Goal: Entertainment & Leisure: Browse casually

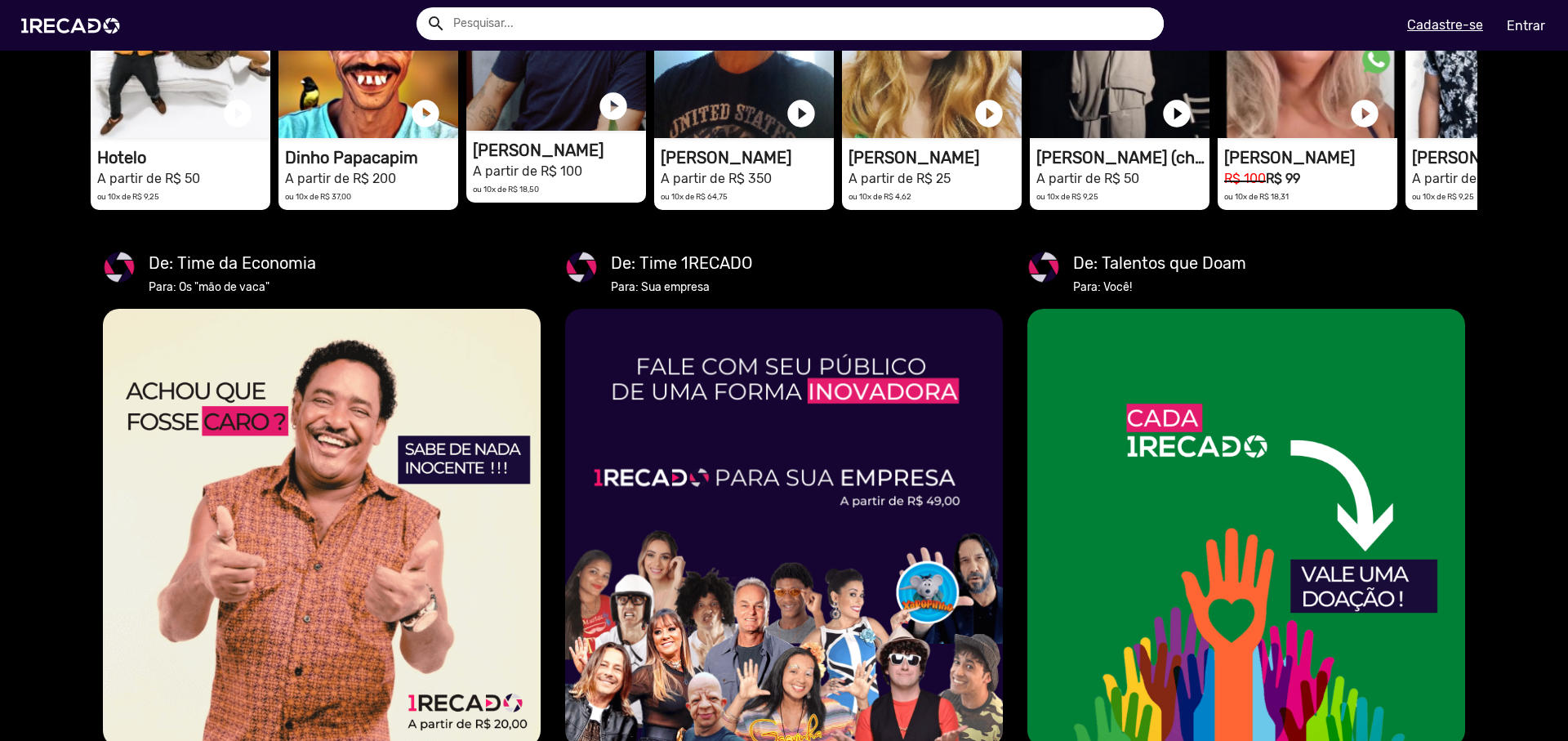
scroll to position [2879, 0]
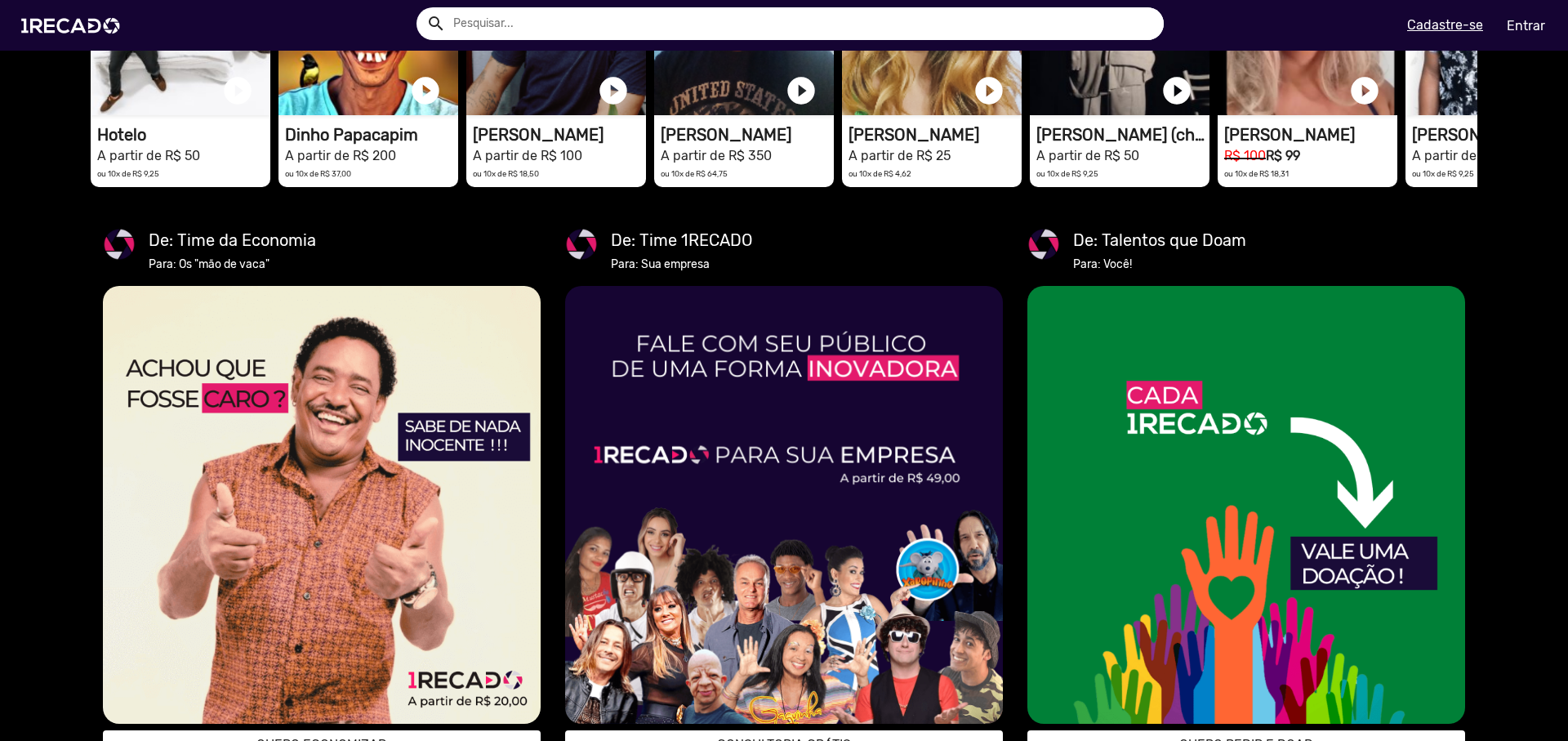
click at [518, 25] on input "text" at bounding box center [801, 24] width 722 height 33
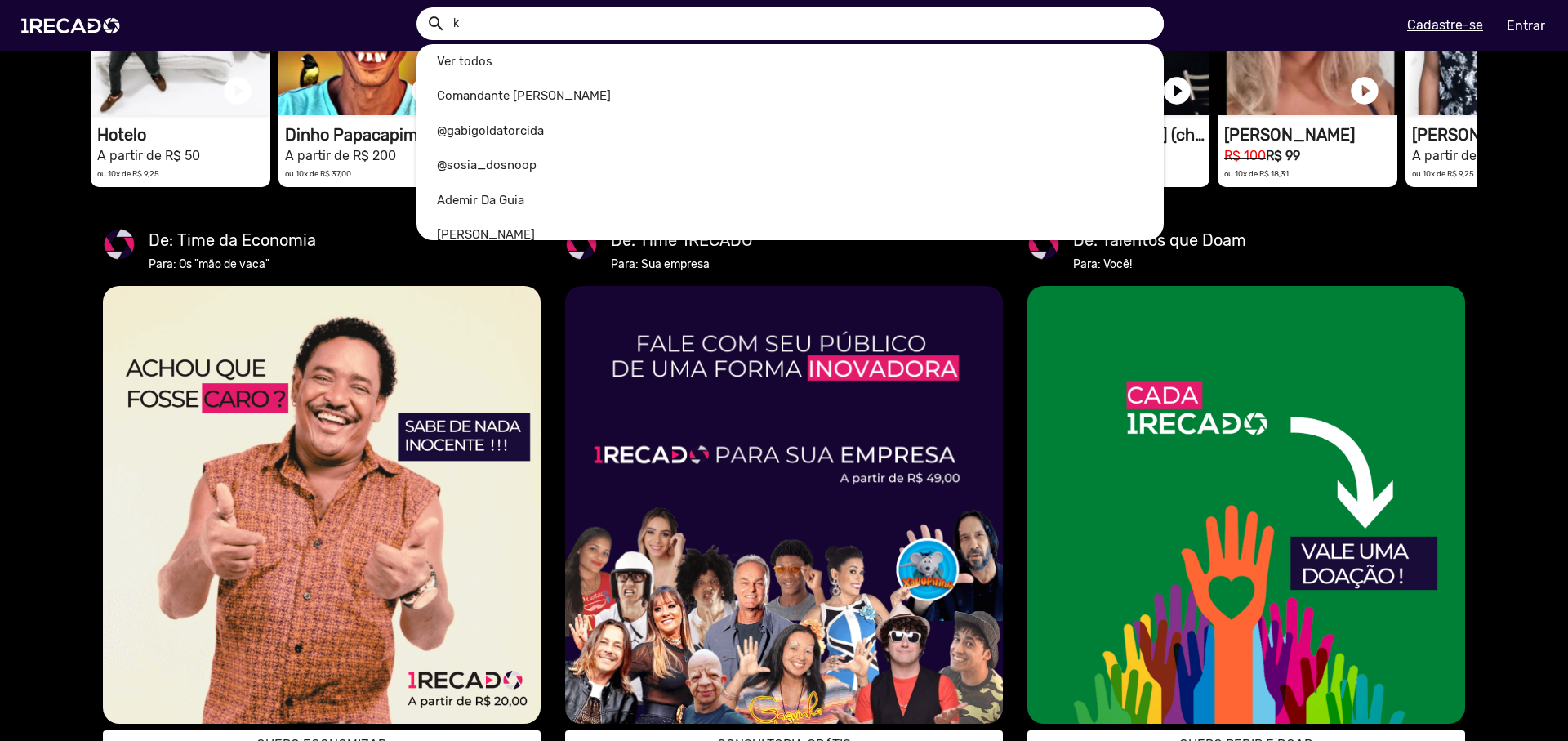
scroll to position [0, 1555]
type input "kid"
click at [420, 8] on button "search" at bounding box center [435, 22] width 29 height 29
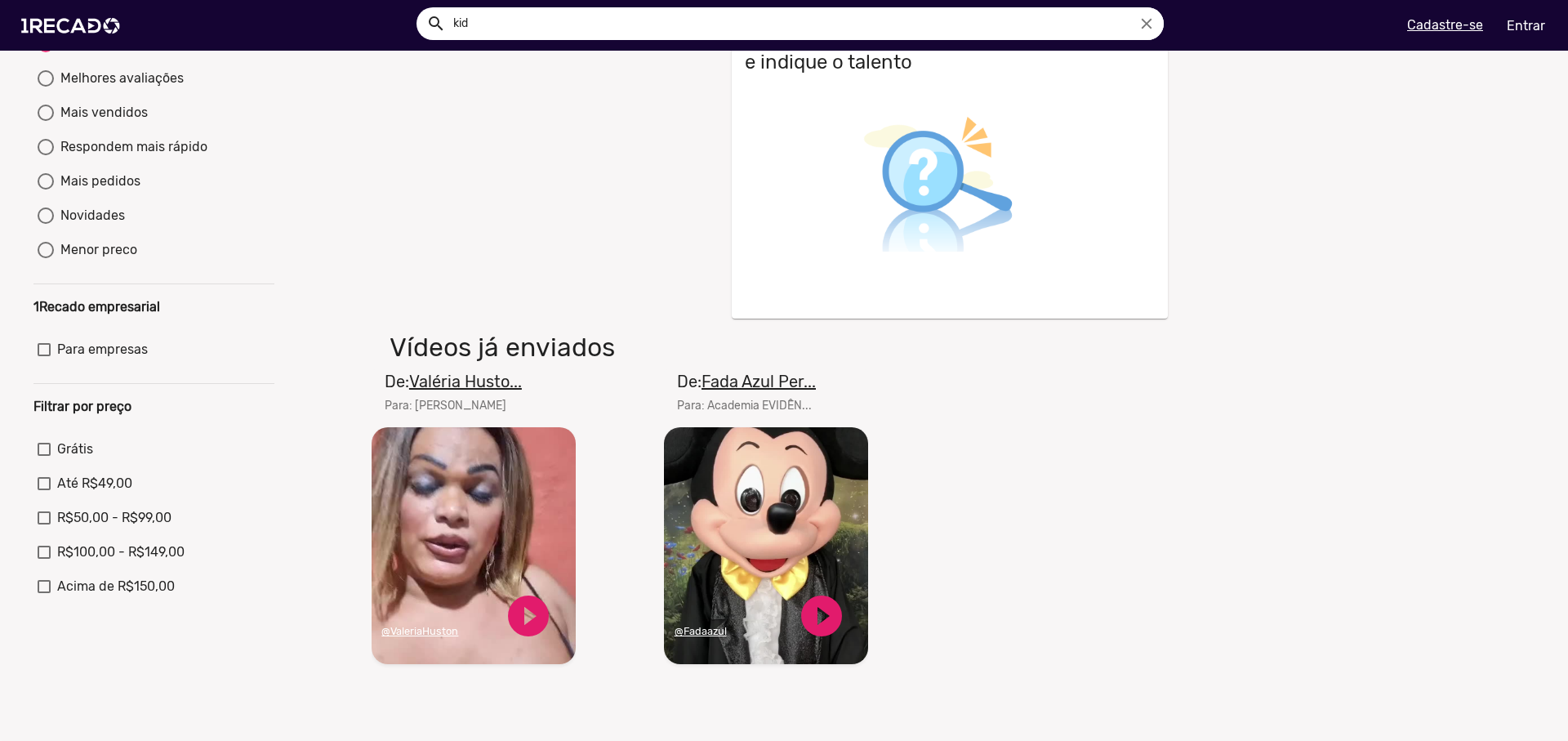
scroll to position [23, 0]
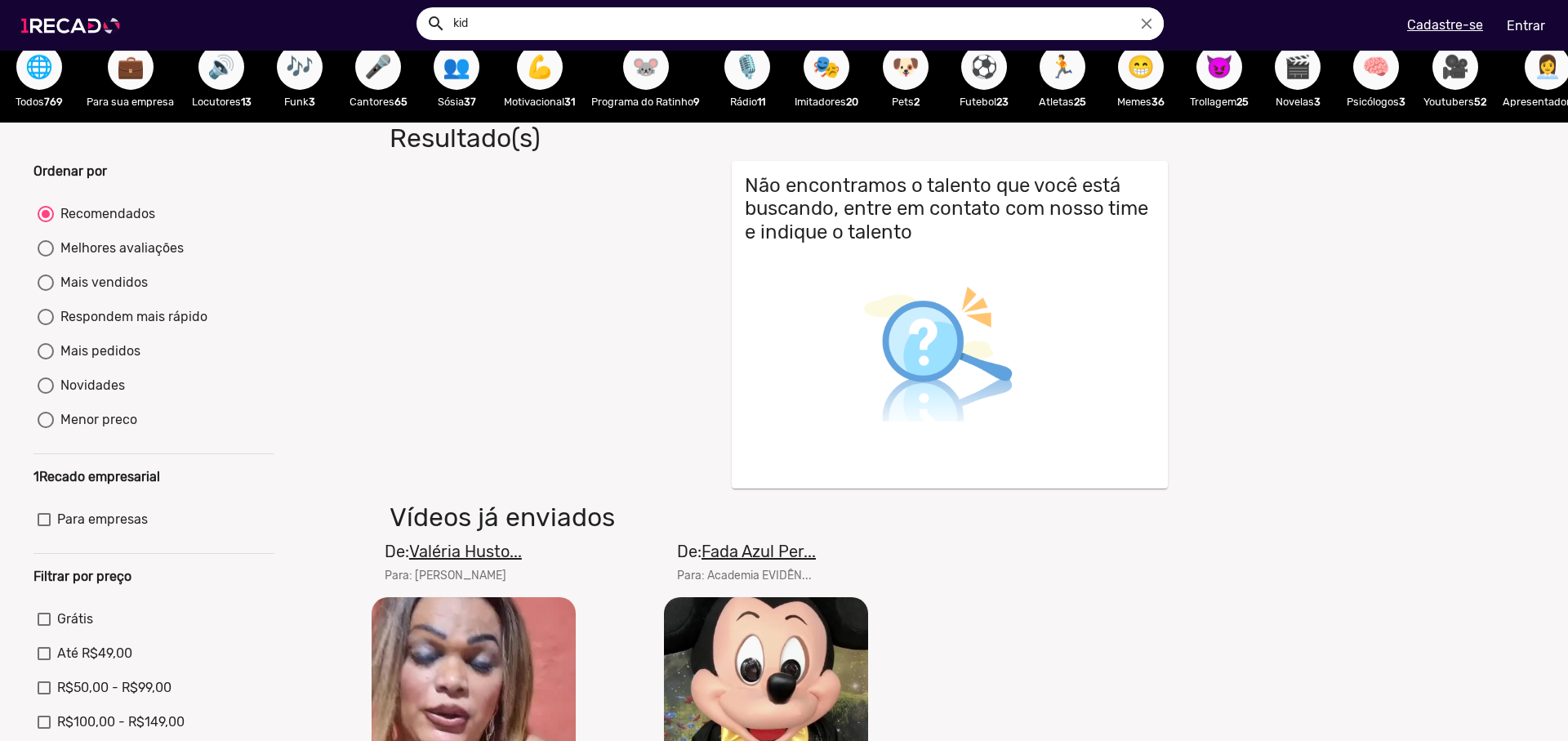
click at [42, 31] on img at bounding box center [74, 26] width 123 height 69
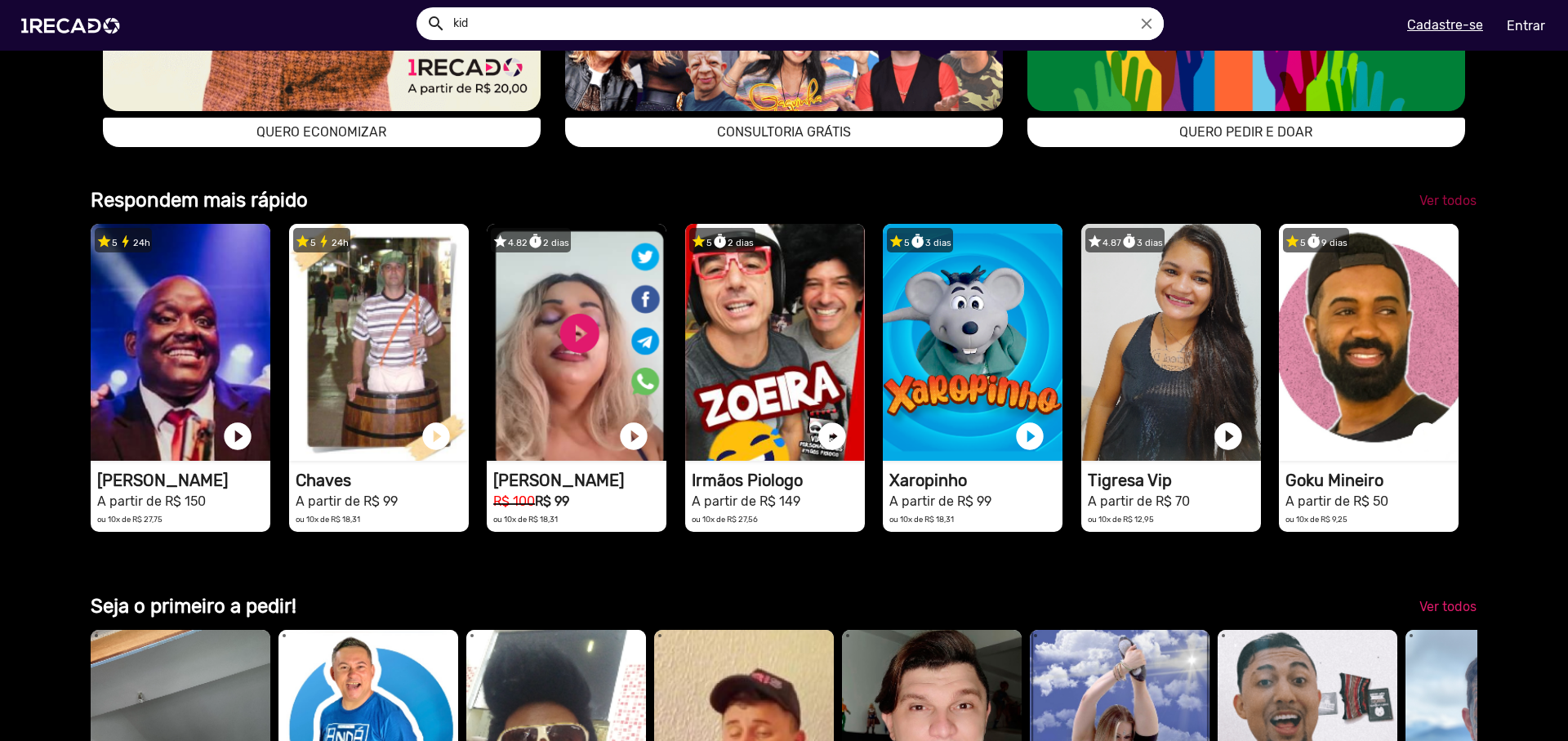
click at [1428, 208] on span "Ver todos" at bounding box center [1448, 200] width 57 height 15
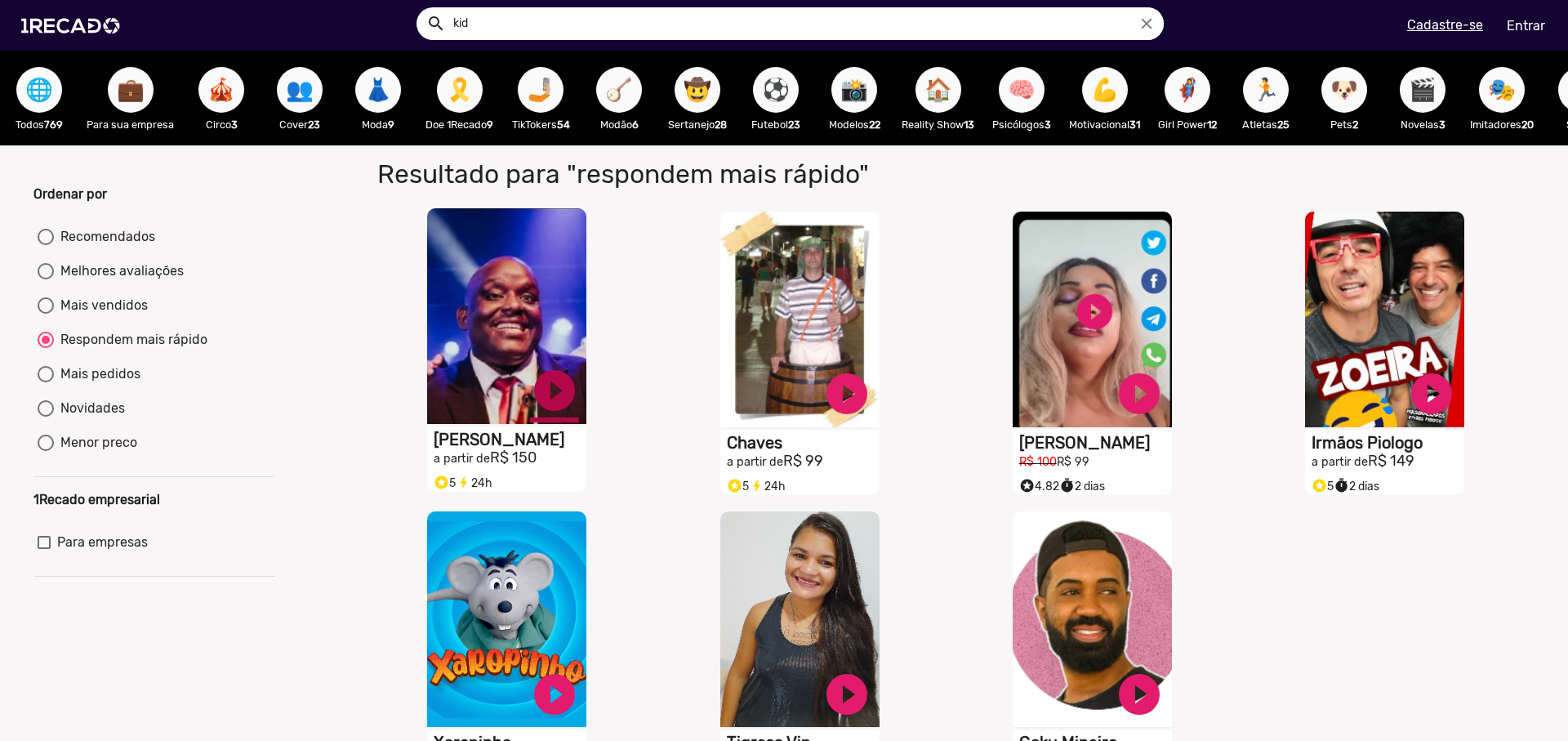
click at [554, 397] on link "play_circle_filled" at bounding box center [554, 390] width 49 height 49
click at [845, 402] on link "play_circle_filled" at bounding box center [847, 390] width 49 height 49
click at [543, 405] on link "pause_circle" at bounding box center [554, 390] width 49 height 49
click at [771, 319] on video "S1RECADO vídeos dedicados para fãs e empresas" at bounding box center [800, 316] width 160 height 216
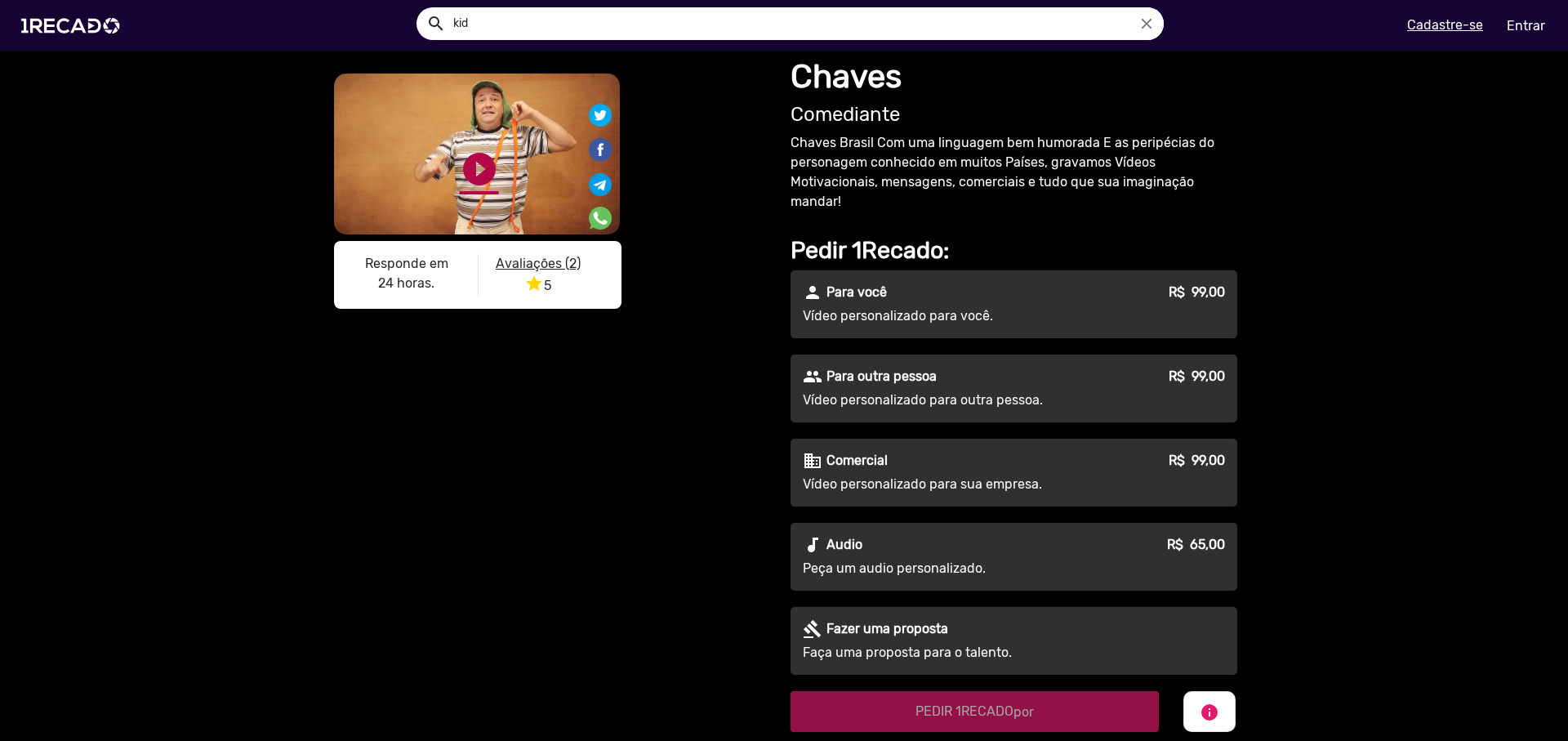
click at [469, 171] on link "play_circle_filled" at bounding box center [479, 168] width 39 height 39
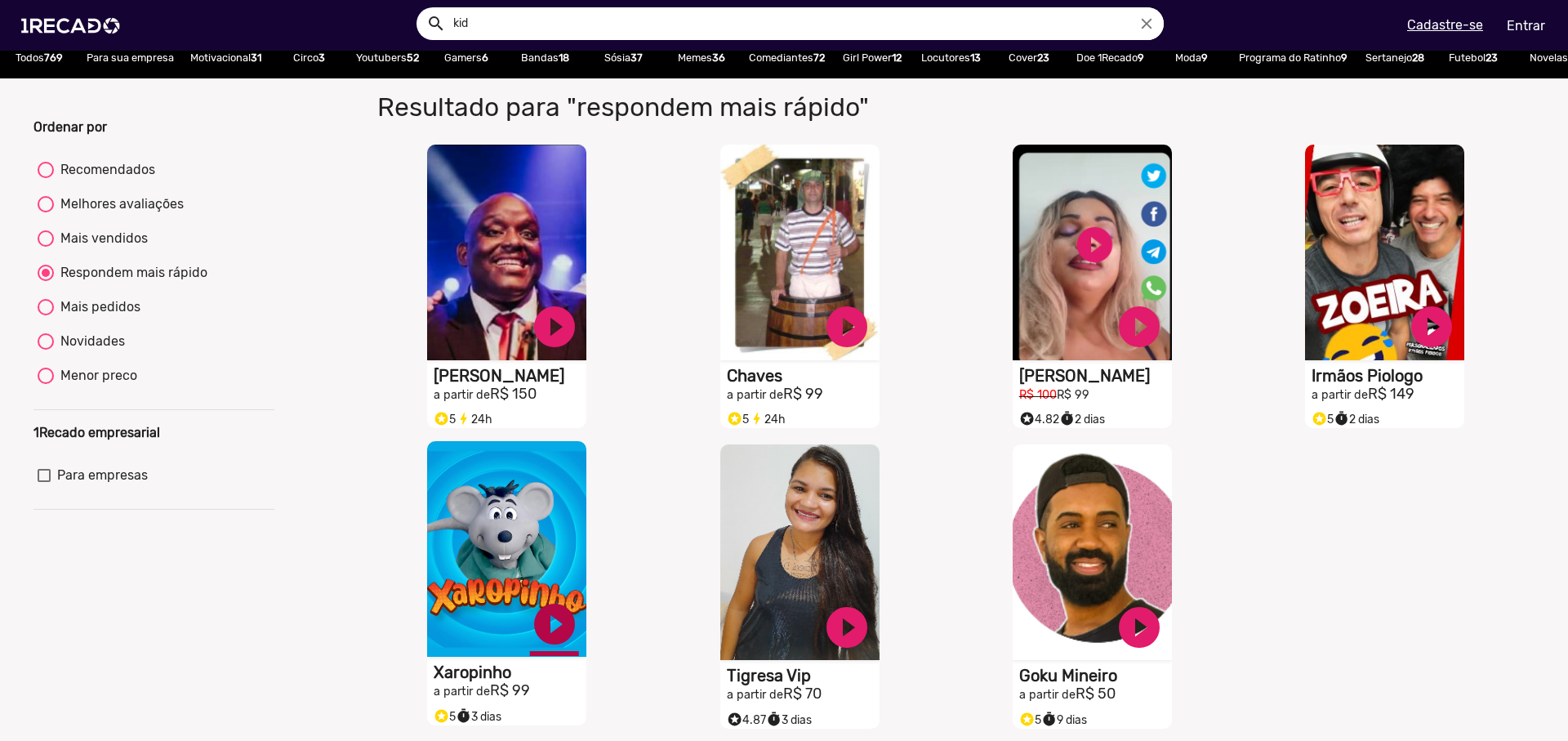
scroll to position [300, 0]
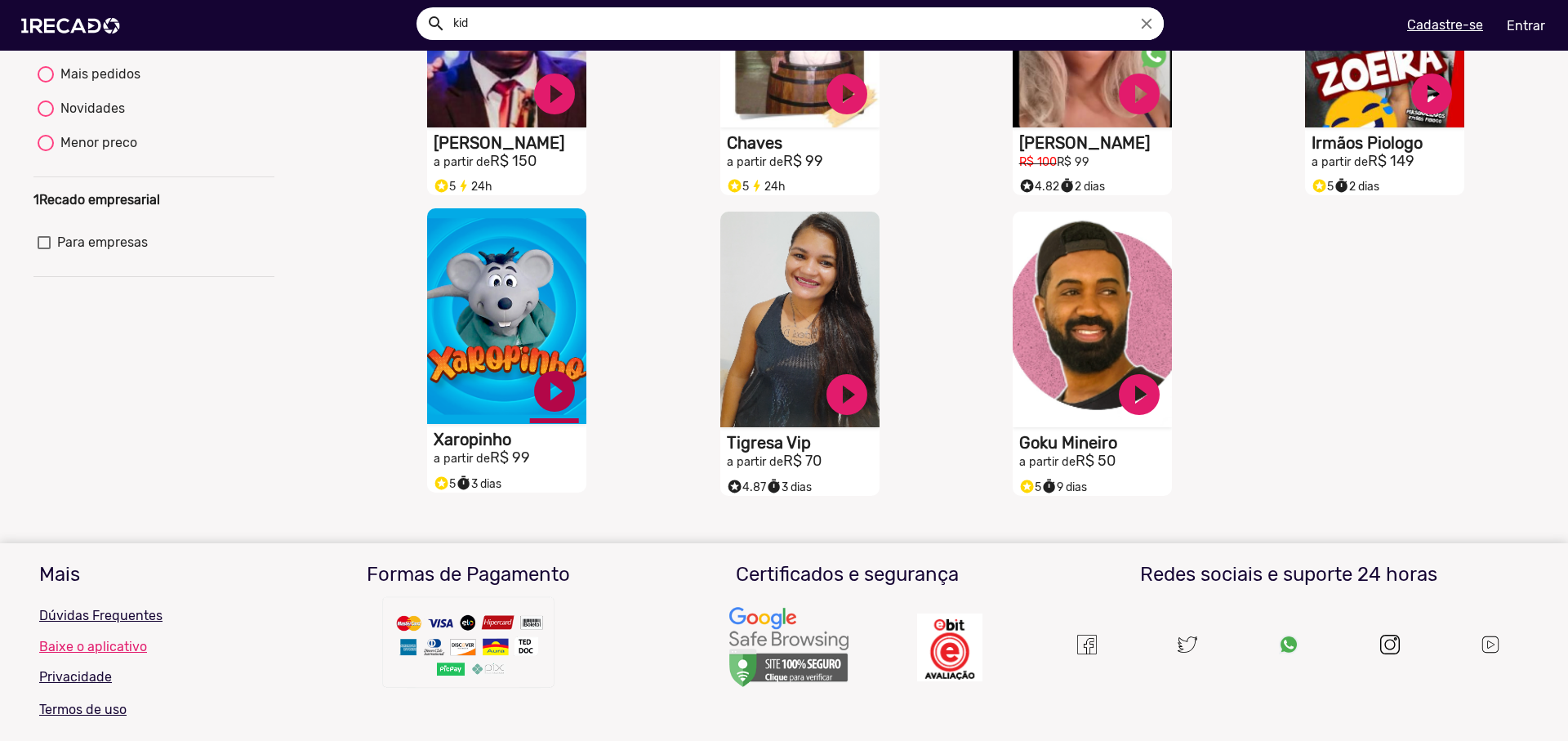
click at [543, 408] on link "play_circle_filled" at bounding box center [554, 391] width 49 height 49
click at [527, 336] on video "S1RECADO vídeos dedicados para fãs e empresas" at bounding box center [507, 316] width 160 height 216
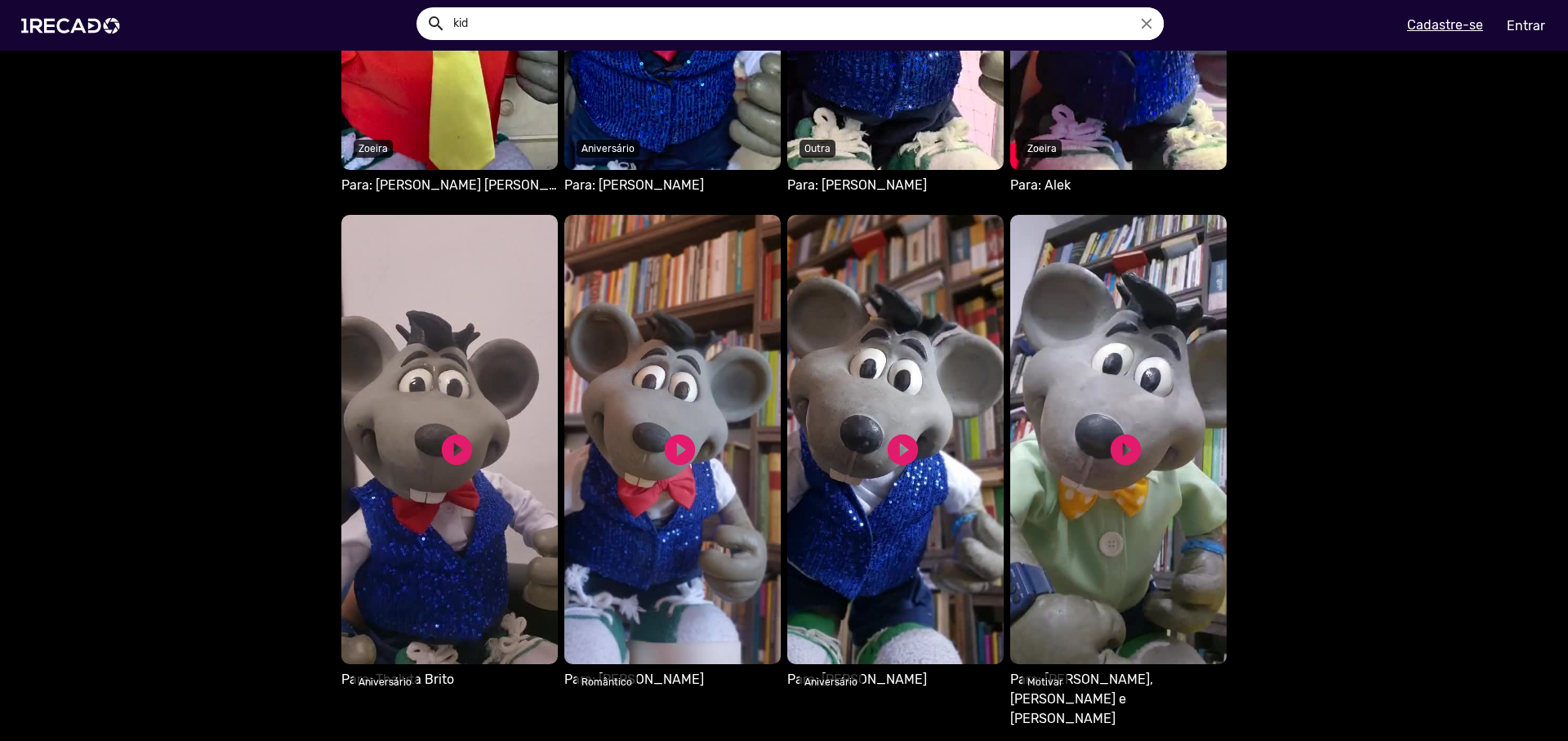
scroll to position [1940, 0]
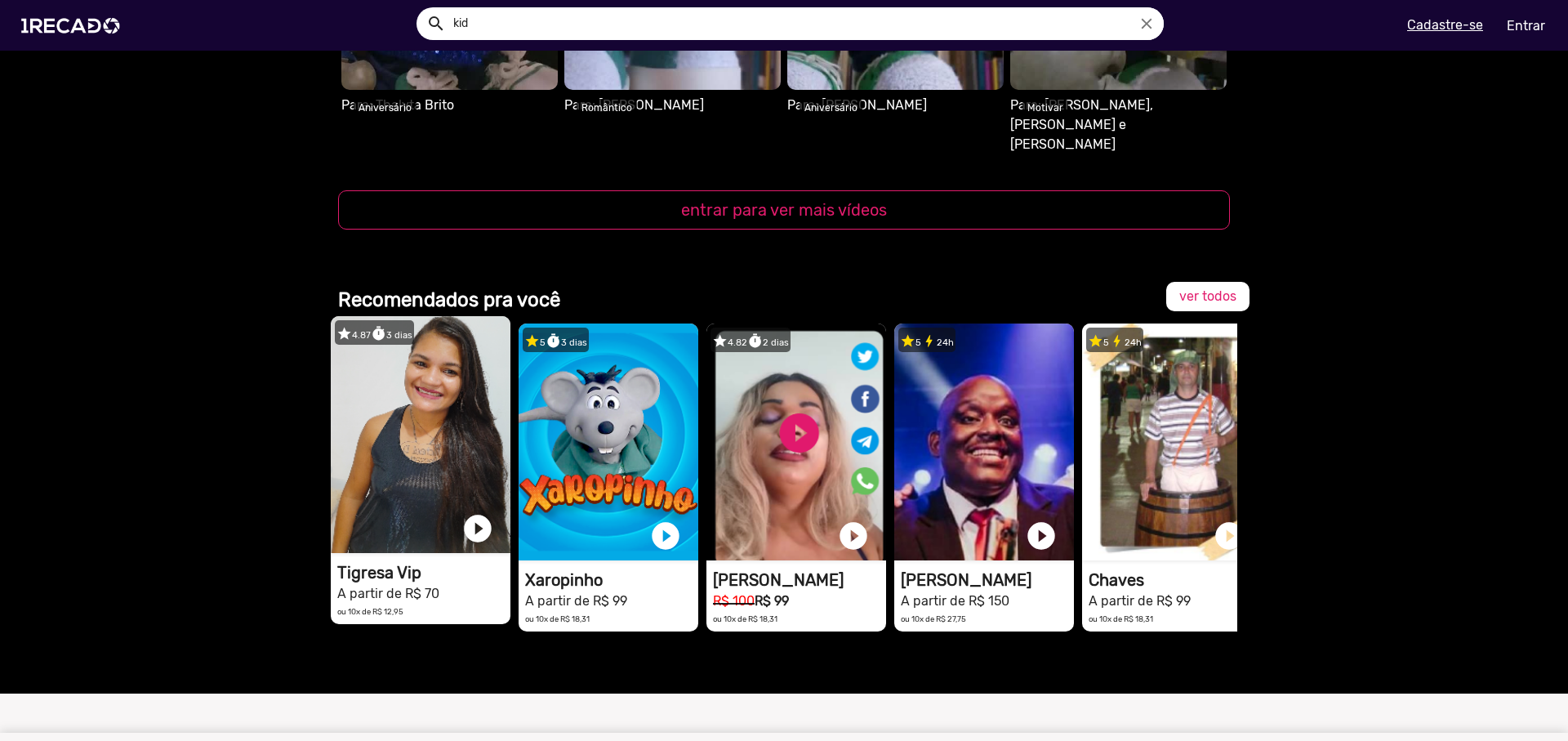
click at [414, 393] on video "1RECADO vídeos dedicados para fãs e empresas" at bounding box center [420, 435] width 180 height 237
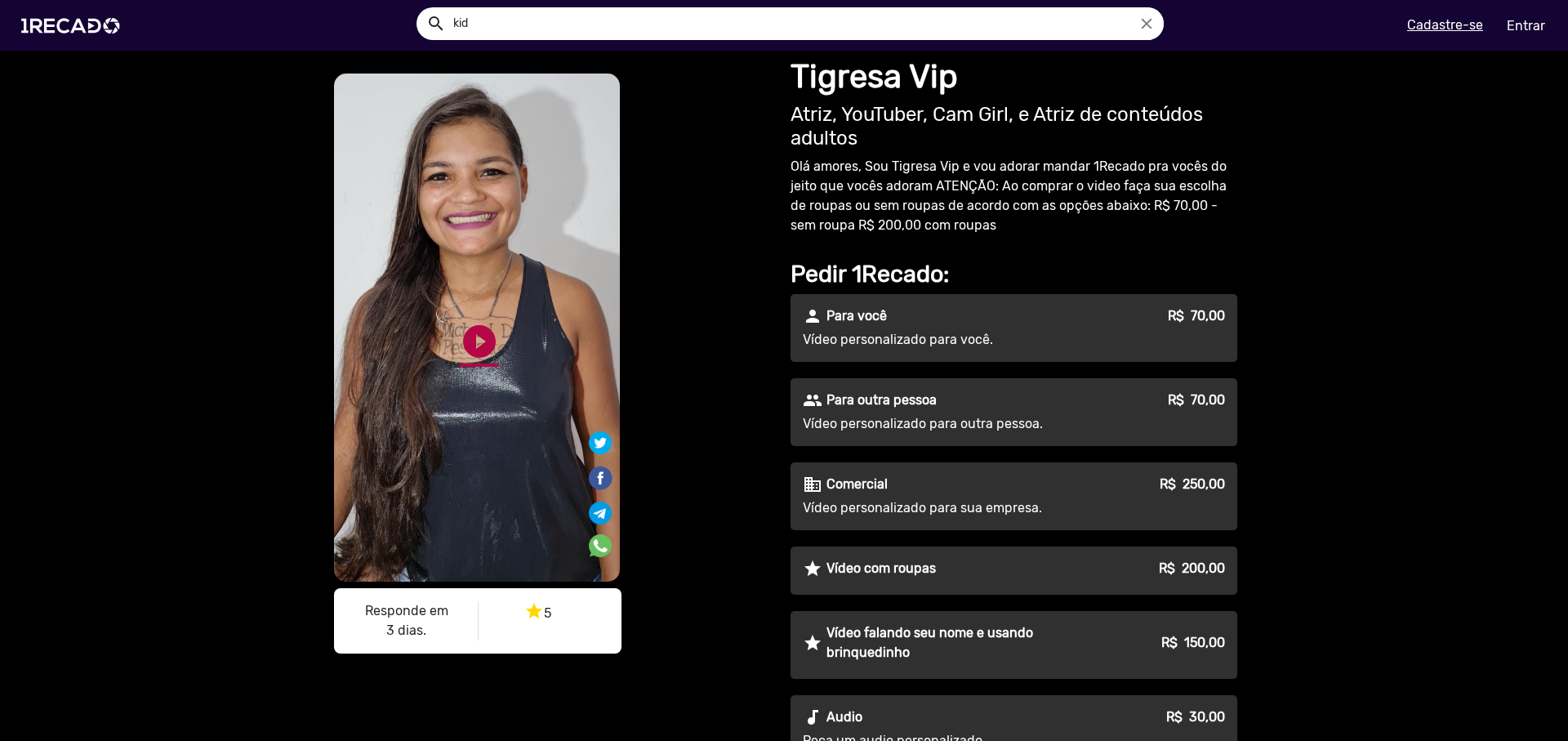
click at [468, 348] on link "play_circle_filled" at bounding box center [479, 342] width 39 height 39
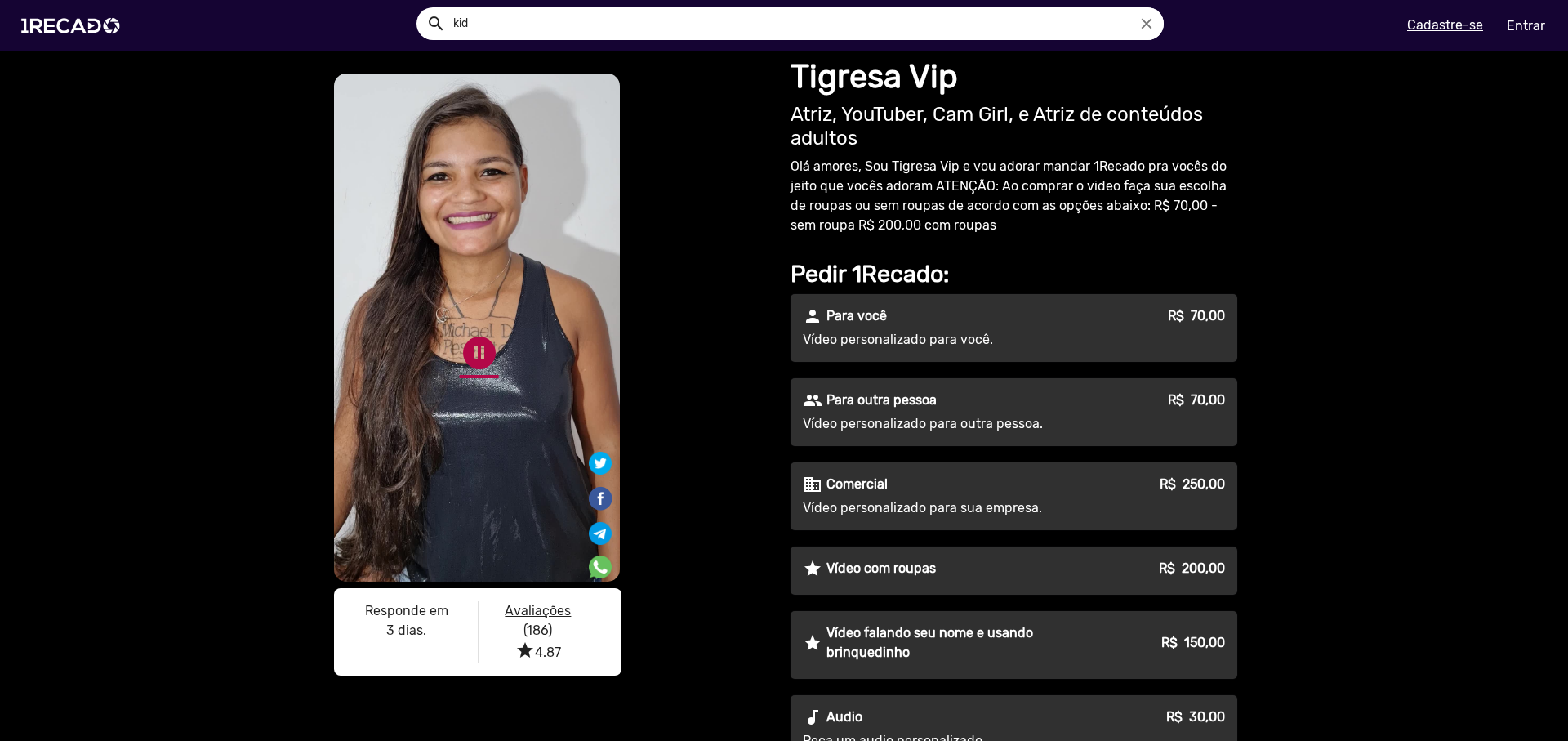
click at [467, 351] on link "pause_circle" at bounding box center [479, 352] width 39 height 39
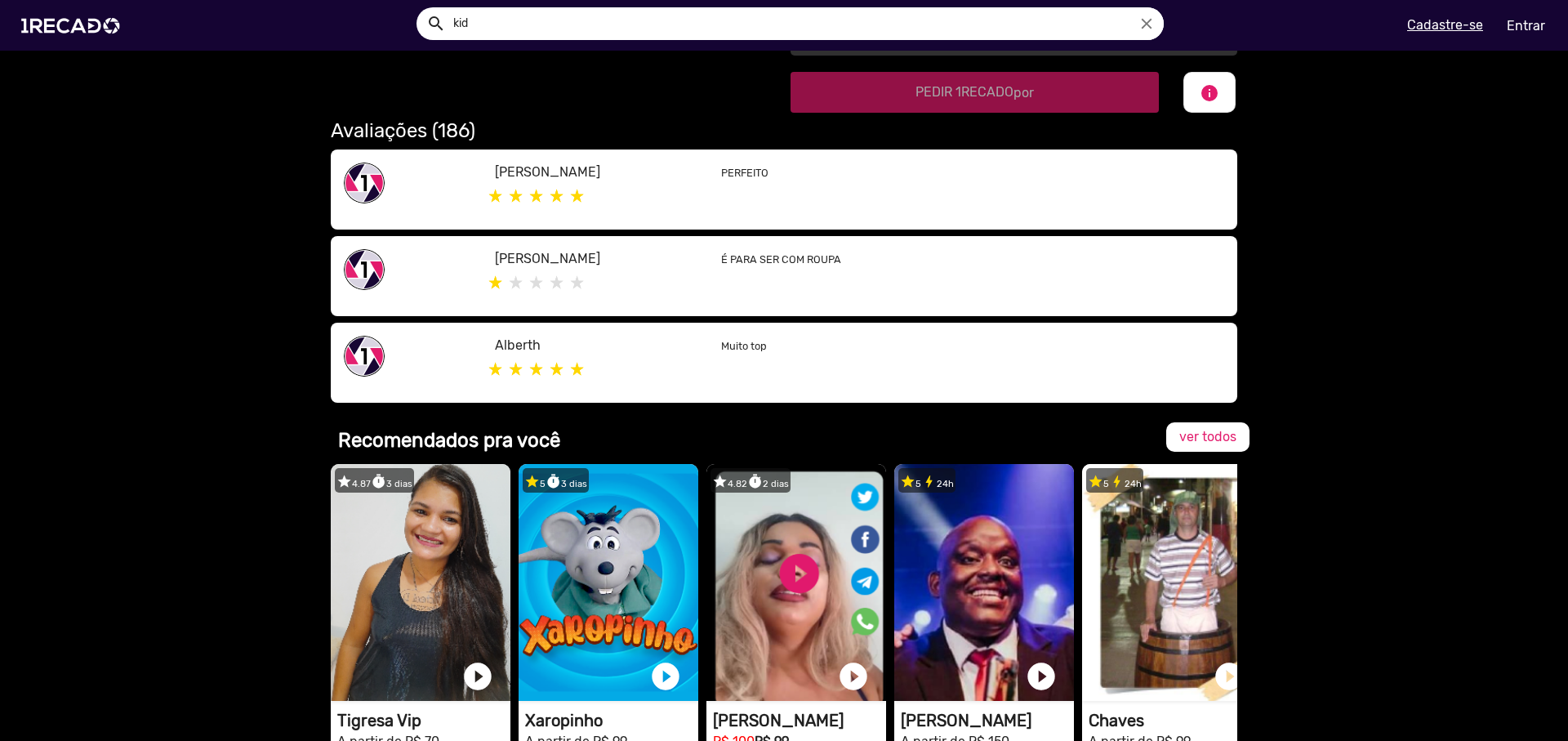
scroll to position [923, 0]
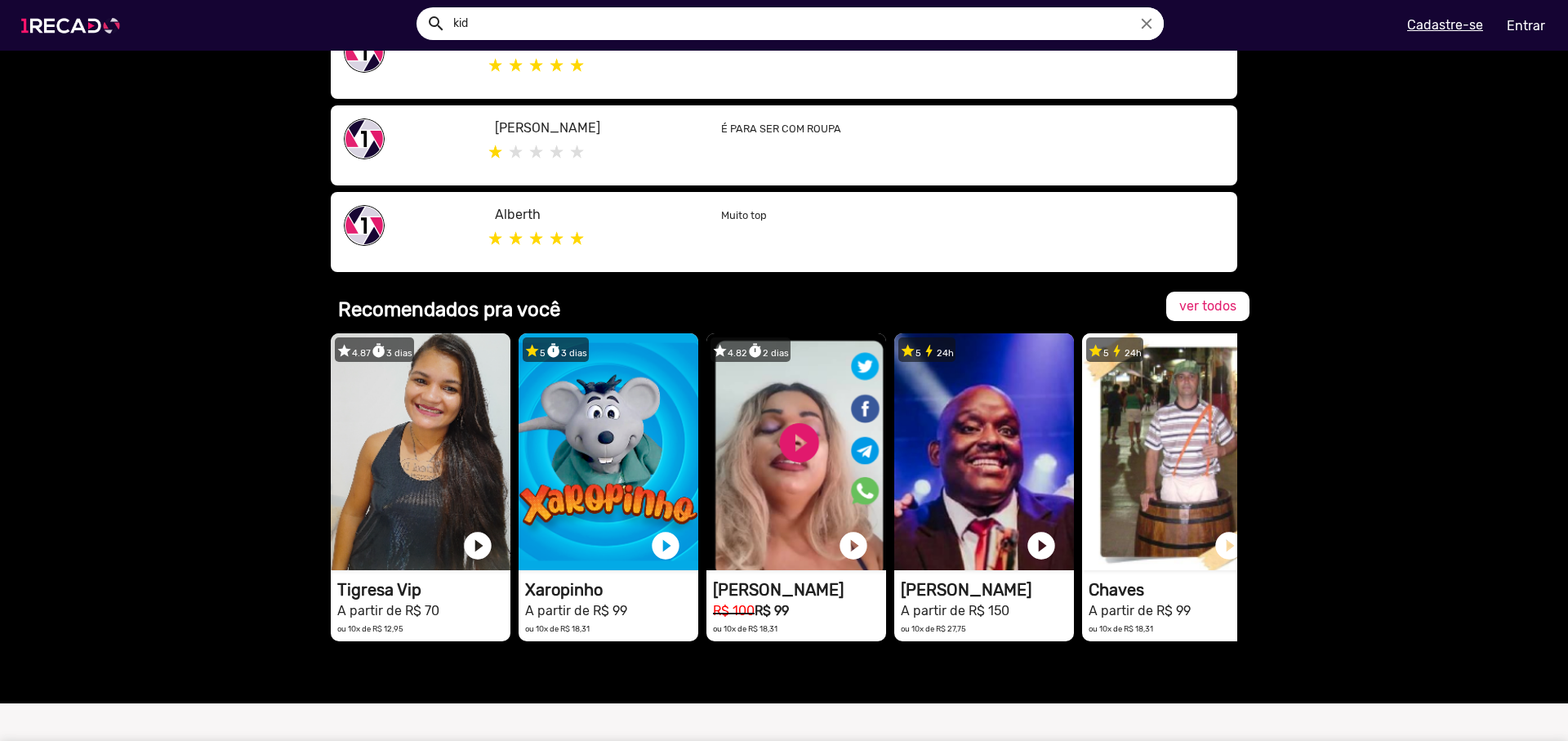
click at [84, 31] on img at bounding box center [74, 26] width 123 height 69
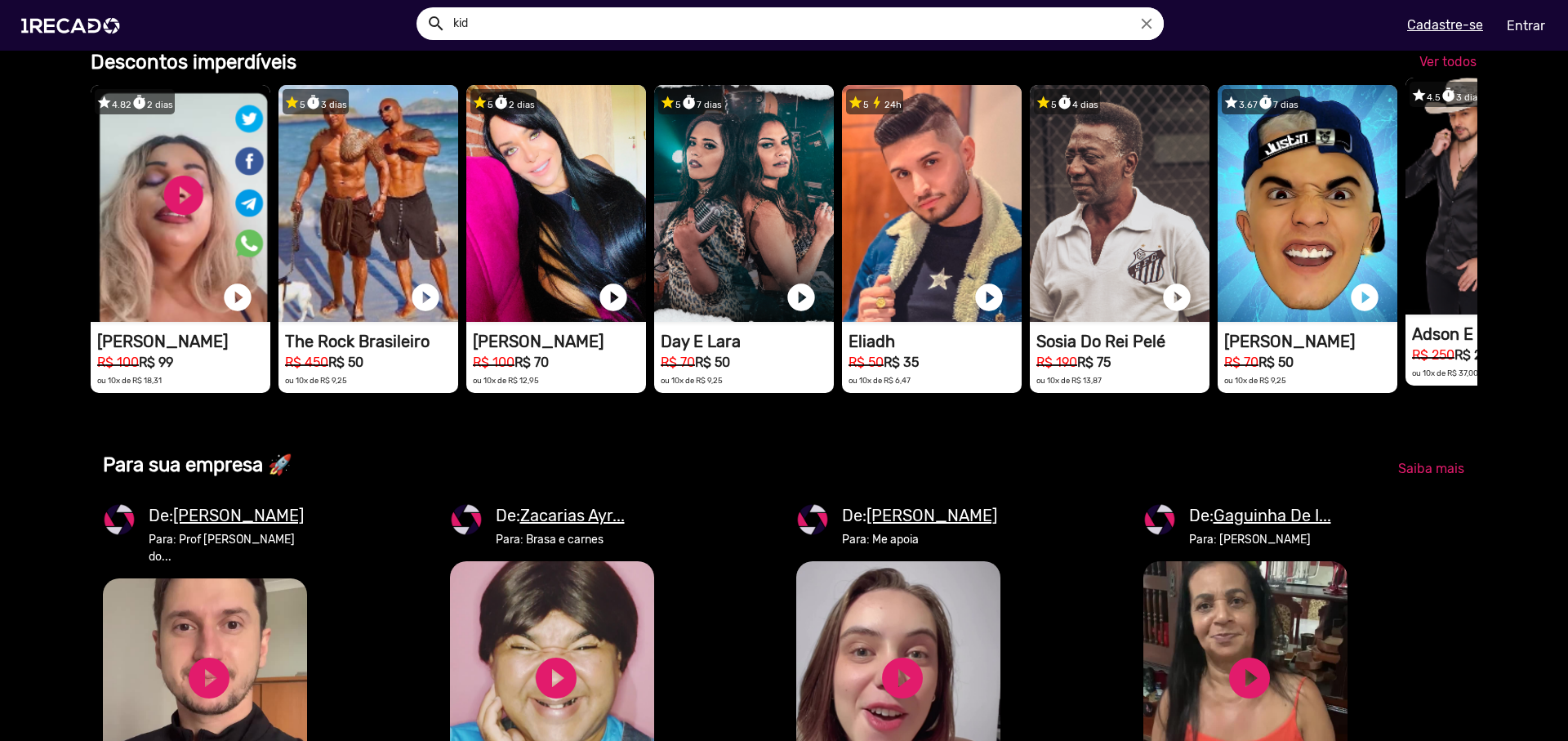
scroll to position [0, 1555]
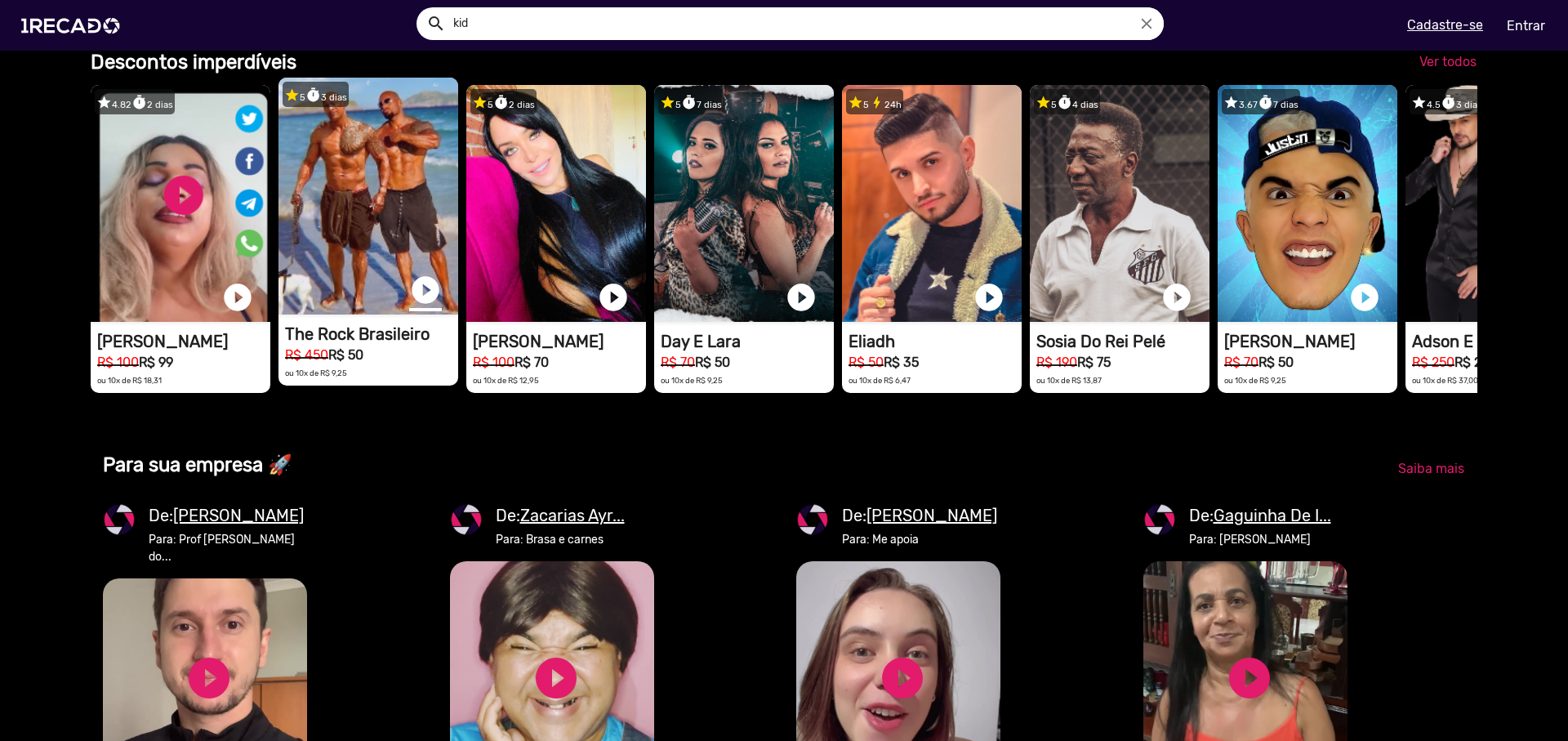
click at [416, 306] on link "play_circle_filled" at bounding box center [425, 290] width 33 height 33
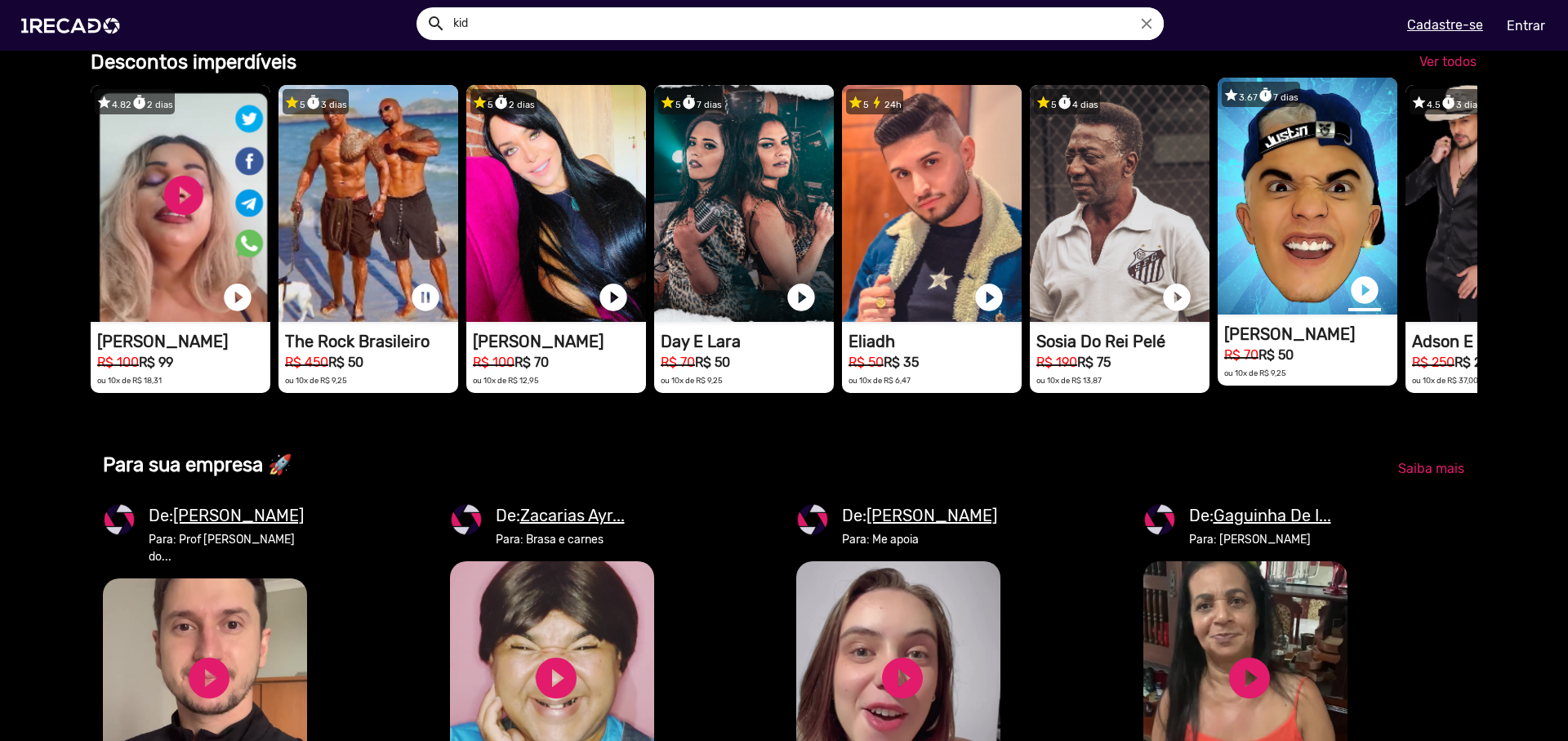
click at [1353, 306] on link "play_circle_filled" at bounding box center [1365, 290] width 33 height 33
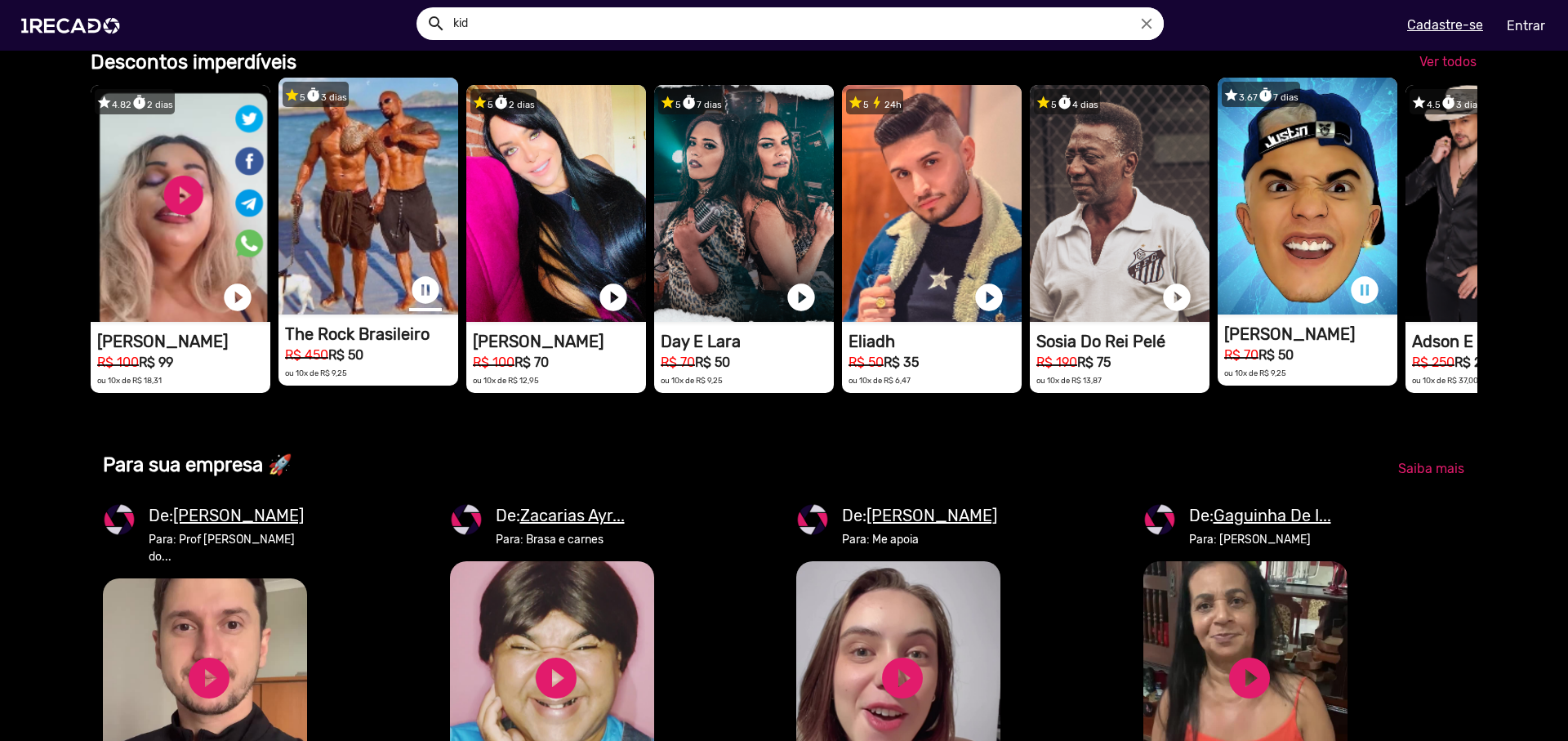
click at [419, 306] on link "pause_circle" at bounding box center [425, 290] width 33 height 33
click at [1278, 267] on video "1RECADO vídeos dedicados para fãs e empresas" at bounding box center [1307, 196] width 180 height 237
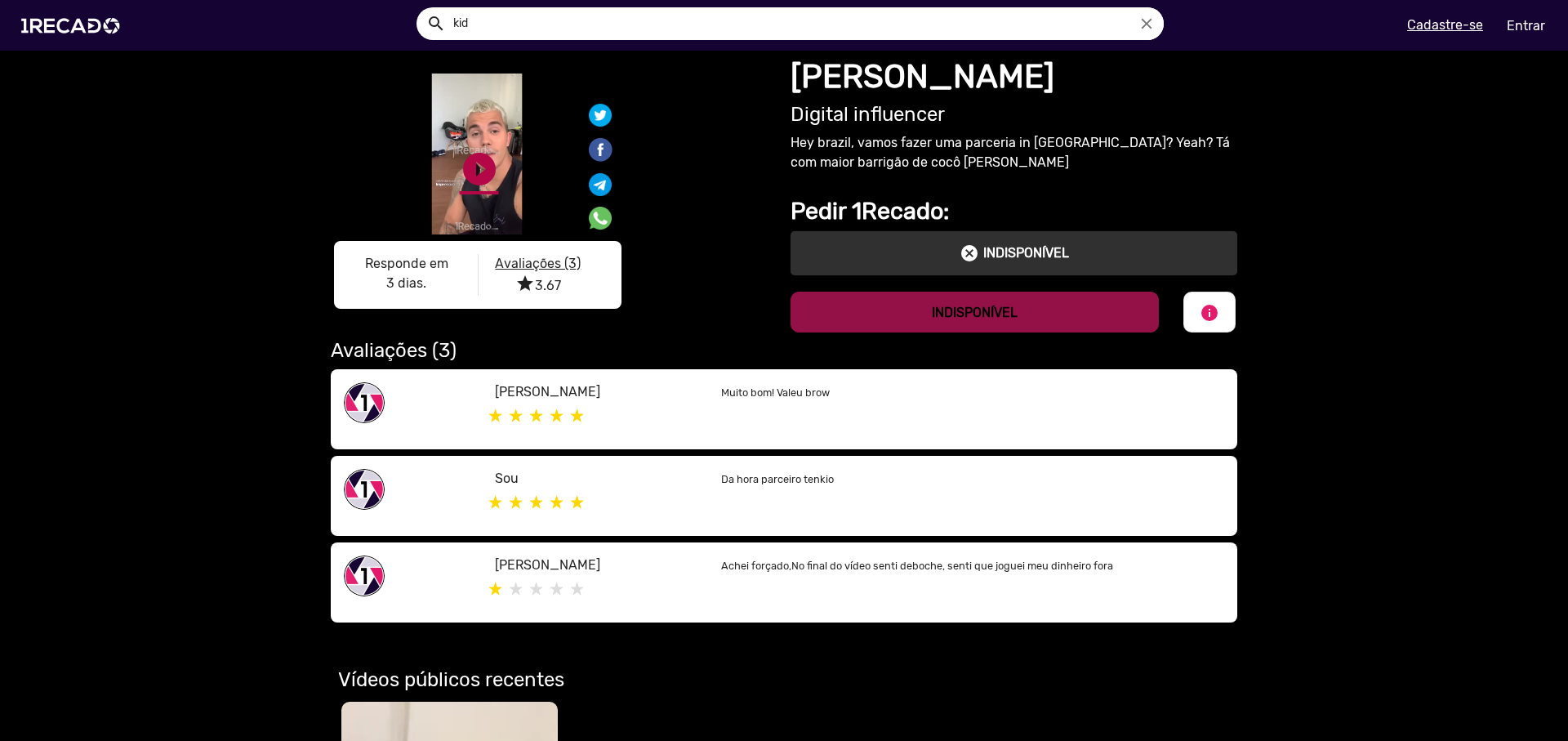
click at [468, 165] on link "play_circle_filled" at bounding box center [479, 168] width 39 height 39
click at [740, 319] on div "S1RECADO vídeos dedicados para fãs e empresas S1RECADO vídeos dedicados para fã…" at bounding box center [551, 194] width 441 height 248
